Goal: Task Accomplishment & Management: Manage account settings

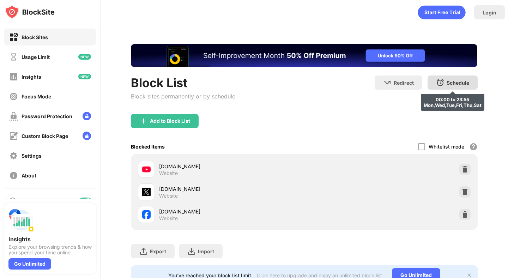
click at [437, 86] on img at bounding box center [440, 82] width 8 height 8
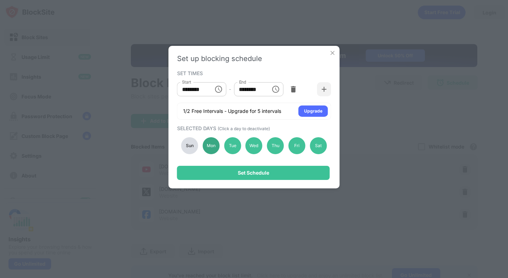
click at [213, 146] on div "Mon" at bounding box center [210, 145] width 17 height 17
click at [191, 145] on div "Sun" at bounding box center [189, 145] width 17 height 17
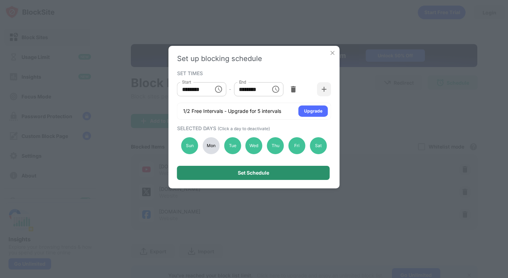
click at [228, 173] on div "Set Schedule" at bounding box center [253, 173] width 153 height 14
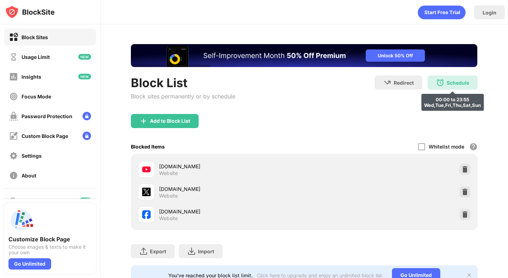
click at [451, 86] on div "Schedule 00:00 to 23:55 Wed,Tue,Fri,Thu,Sat,Sun" at bounding box center [452, 82] width 50 height 14
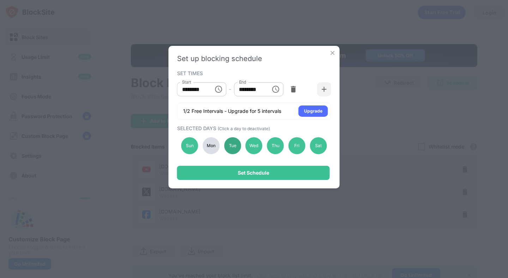
click at [233, 147] on div "Tue" at bounding box center [232, 145] width 17 height 17
click at [206, 147] on div "Mon" at bounding box center [210, 145] width 17 height 17
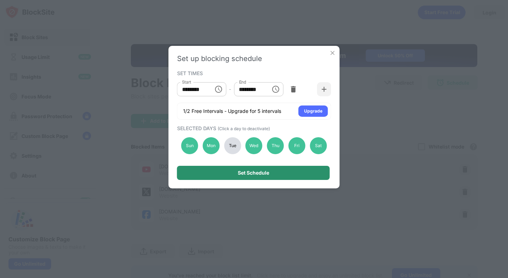
click at [251, 179] on div "Set Schedule" at bounding box center [253, 173] width 153 height 14
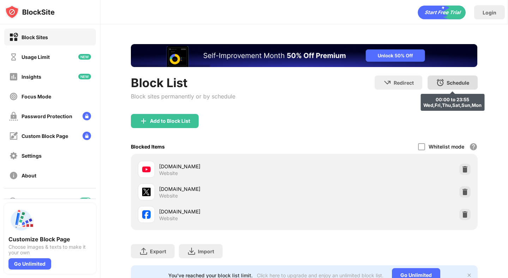
click at [447, 87] on div "Schedule 00:00 to 23:55 Wed,Fri,Thu,Sat,Sun,Mon" at bounding box center [452, 82] width 50 height 14
